Goal: Task Accomplishment & Management: Use online tool/utility

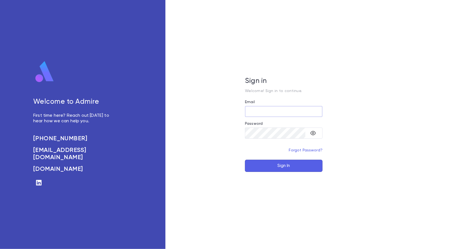
type input "**********"
click at [295, 164] on button "Sign In" at bounding box center [284, 166] width 78 height 12
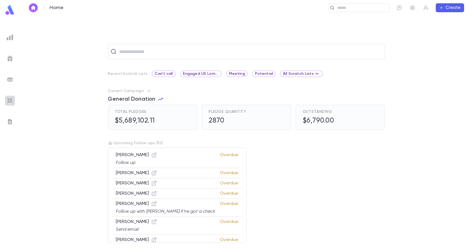
click at [11, 102] on img at bounding box center [10, 100] width 7 height 7
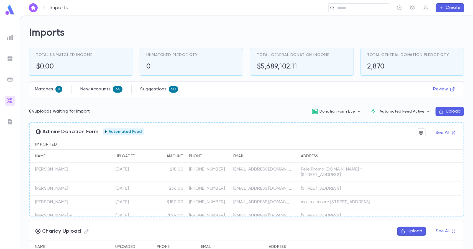
drag, startPoint x: 36, startPoint y: 169, endPoint x: 68, endPoint y: 172, distance: 32.0
click at [68, 172] on div "Adler , Binyomin" at bounding box center [64, 172] width 69 height 19
copy p "Adler , Binyomin"
click at [355, 6] on input "text" at bounding box center [361, 7] width 51 height 5
paste input "**********"
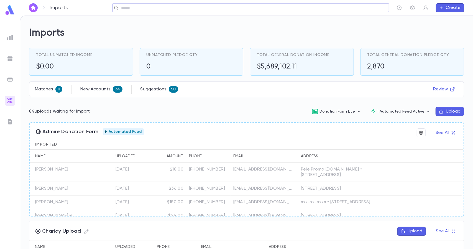
type input "**********"
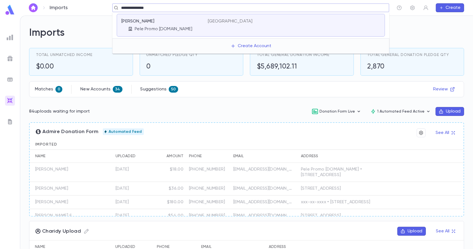
click at [248, 31] on div "USA" at bounding box center [294, 25] width 173 height 13
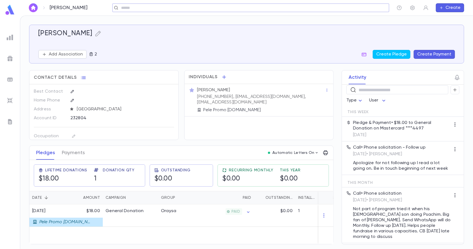
scroll to position [14, 0]
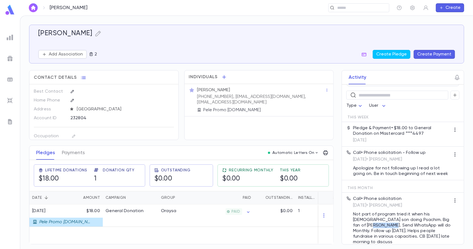
drag, startPoint x: 462, startPoint y: 197, endPoint x: 347, endPoint y: 224, distance: 118.1
click at [346, 223] on div "Call • Phone solicitation 8/12/2025 • Shloimy Samonovits Not part of program tr…" at bounding box center [403, 221] width 122 height 56
click at [337, 199] on div "Activity Follow-up scheduled for 8/25/2025 ​ Type User This Week Pledge & Payme…" at bounding box center [398, 157] width 133 height 174
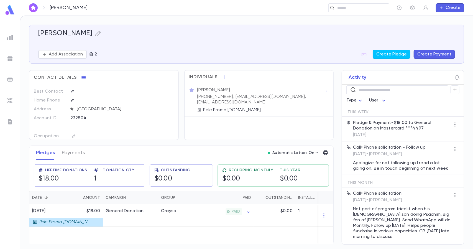
drag, startPoint x: 465, startPoint y: 216, endPoint x: 465, endPoint y: 211, distance: 5.3
click at [465, 211] on div "Adler, Binyomin Add Association 2 Create Pledge Create Payment Contact Details …" at bounding box center [246, 132] width 453 height 233
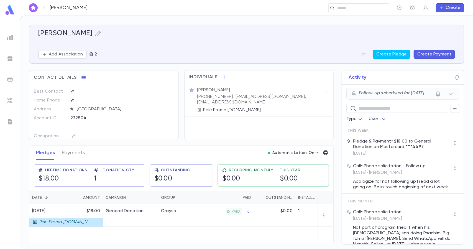
scroll to position [0, 0]
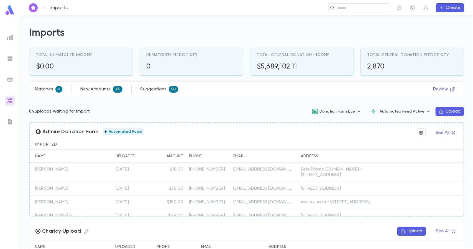
drag, startPoint x: 35, startPoint y: 193, endPoint x: 75, endPoint y: 195, distance: 40.3
click at [68, 191] on p "Bennett, Mordechai" at bounding box center [51, 189] width 33 height 6
drag, startPoint x: 36, startPoint y: 193, endPoint x: 78, endPoint y: 195, distance: 42.2
click at [78, 195] on div "Bennett, Mordechai" at bounding box center [64, 189] width 69 height 14
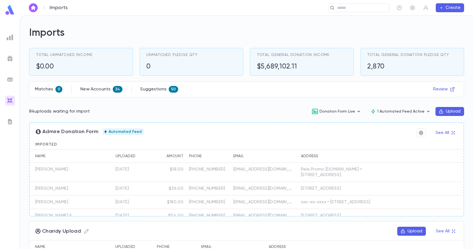
copy p "Bennett, Mordechai"
click at [375, 9] on input "text" at bounding box center [357, 7] width 43 height 5
paste input "**********"
type input "**********"
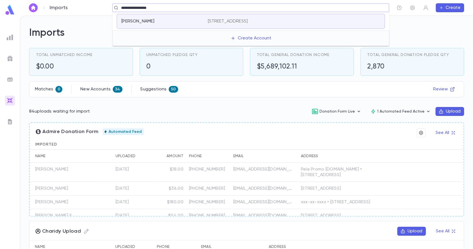
click at [273, 25] on div "Bennett, Mordechai 6231 Blackstone Avenue, Baltimore MD 21209 United States" at bounding box center [251, 21] width 268 height 15
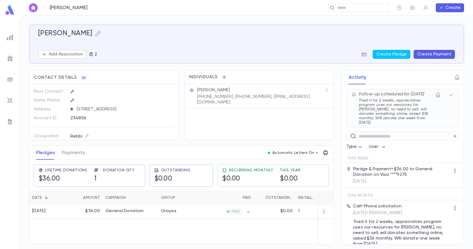
drag, startPoint x: 176, startPoint y: 91, endPoint x: 175, endPoint y: 107, distance: 15.8
click at [175, 107] on div "Best Contact Home Phone Address 6231 Blackstone Avenue, Baltimore MD 21209 Unit…" at bounding box center [103, 189] width 149 height 210
drag, startPoint x: 443, startPoint y: 217, endPoint x: 452, endPoint y: 217, distance: 9.2
click at [452, 217] on div "Call • Phone solicitation 8/14/2025 • Shloimy Samonovits Tried it for 2 weeks, …" at bounding box center [403, 225] width 122 height 50
click at [439, 219] on p "Tried it for 2 weeks, appreciatres program uses our resources for Amud Yomi, no…" at bounding box center [402, 233] width 98 height 28
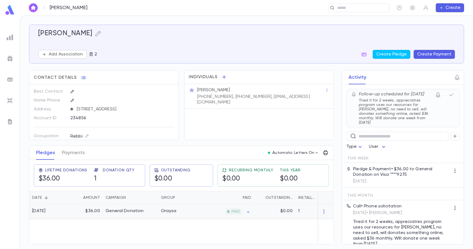
click at [171, 215] on div "Oraysa" at bounding box center [179, 211] width 42 height 15
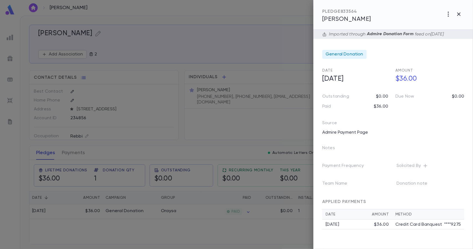
click at [427, 168] on icon "button" at bounding box center [426, 166] width 6 height 6
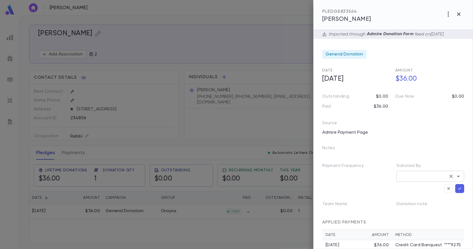
click at [457, 177] on icon "Open" at bounding box center [458, 176] width 3 height 1
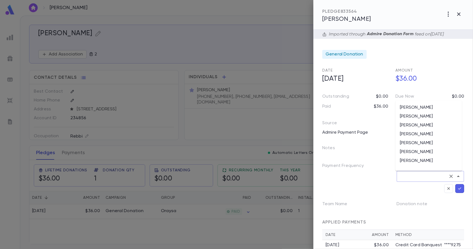
click at [411, 135] on li "Shloimy Samonovits" at bounding box center [429, 134] width 67 height 9
type input "**********"
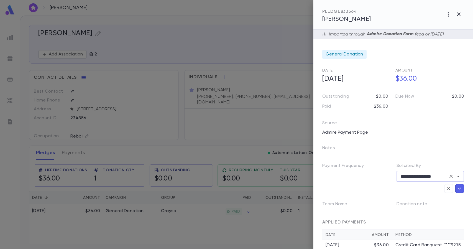
click at [459, 190] on icon "button" at bounding box center [460, 189] width 5 height 6
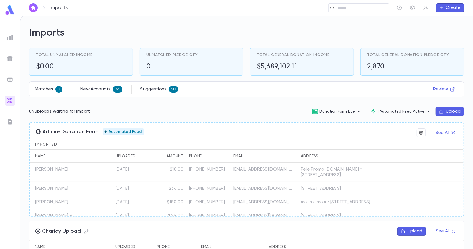
drag, startPoint x: 35, startPoint y: 168, endPoint x: 68, endPoint y: 171, distance: 33.4
click at [68, 171] on div "Adler , Binyomin" at bounding box center [64, 172] width 69 height 19
copy p "Adler , Binyomin"
click at [365, 9] on input "text" at bounding box center [357, 7] width 43 height 5
paste input "**********"
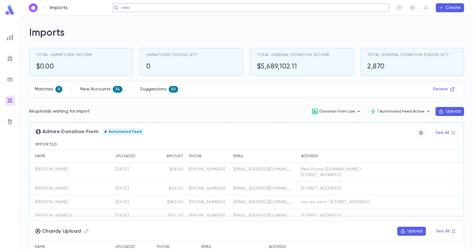
type input "**********"
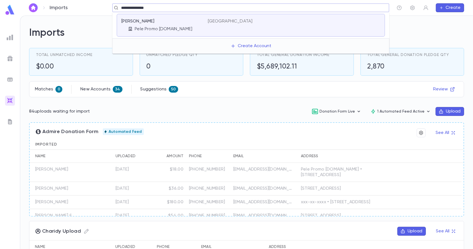
click at [199, 32] on div "Adler, Binyomin Pele Promo Pelepromo.com USA" at bounding box center [251, 25] width 268 height 23
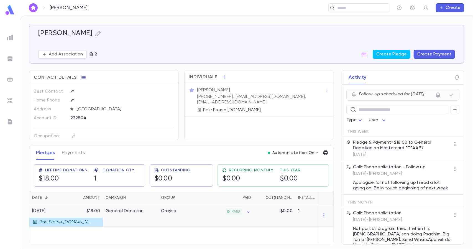
click at [173, 214] on div "Oraysa" at bounding box center [179, 215] width 42 height 22
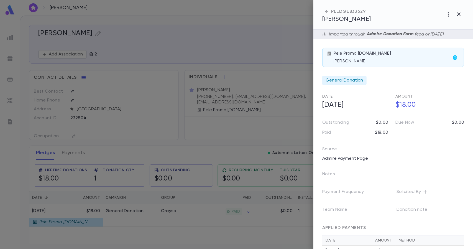
click at [425, 192] on icon "button" at bounding box center [426, 192] width 4 height 4
click at [457, 203] on icon "Open" at bounding box center [458, 202] width 3 height 1
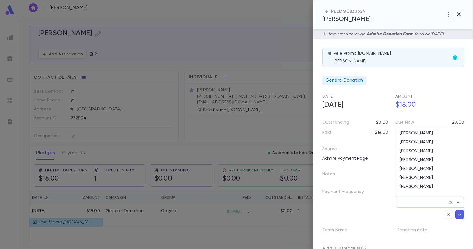
click at [427, 161] on li "Shloimy Samonovits" at bounding box center [429, 160] width 67 height 9
type input "**********"
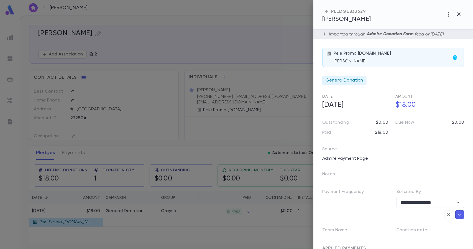
click at [458, 215] on icon "button" at bounding box center [460, 215] width 5 height 6
click at [252, 134] on div at bounding box center [236, 124] width 473 height 249
